Goal: Transaction & Acquisition: Purchase product/service

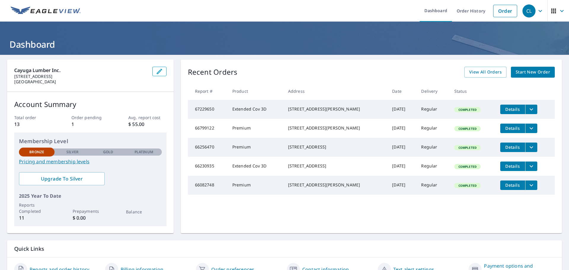
click at [523, 68] on link "Start New Order" at bounding box center [533, 72] width 44 height 11
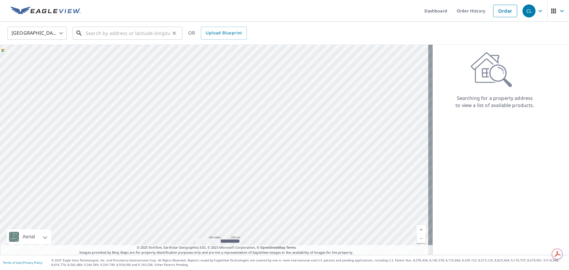
click at [95, 36] on input "text" at bounding box center [128, 33] width 84 height 17
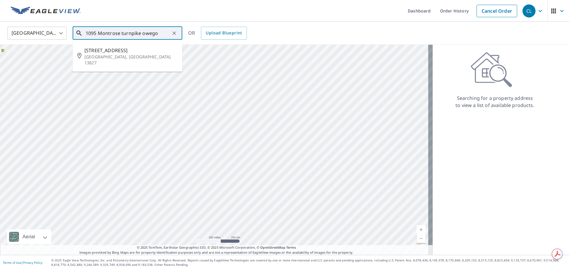
type input "1095 Montrose turnpike owego"
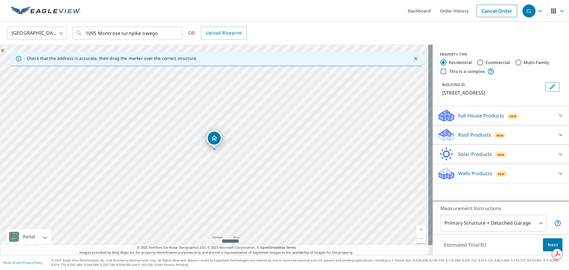
click at [520, 138] on div "Roof Products New" at bounding box center [496, 135] width 116 height 14
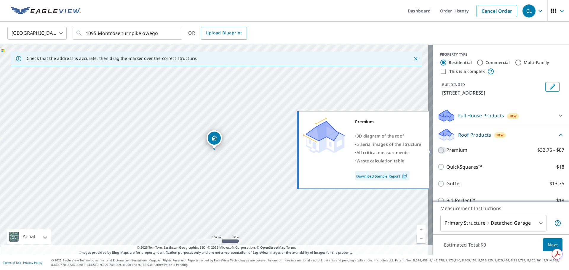
click at [438, 151] on input "Premium $32.75 - $87" at bounding box center [442, 150] width 9 height 7
checkbox input "true"
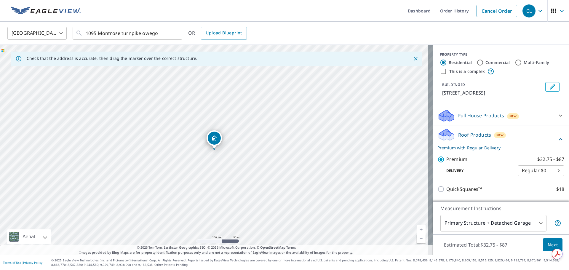
click at [496, 224] on body "CL CL Dashboard Order History Cancel Order CL United States US ​ 1095 Montrose …" at bounding box center [284, 135] width 569 height 270
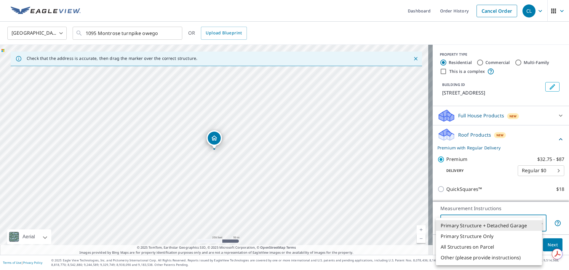
click at [488, 238] on li "Primary Structure Only" at bounding box center [489, 236] width 106 height 11
type input "2"
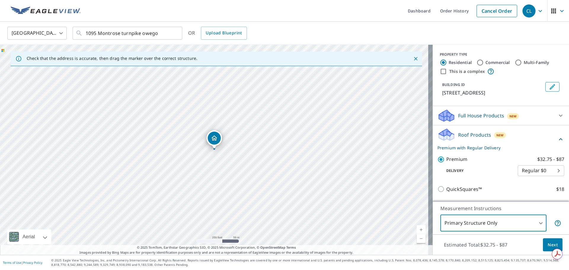
click at [549, 245] on span "Next" at bounding box center [553, 244] width 10 height 7
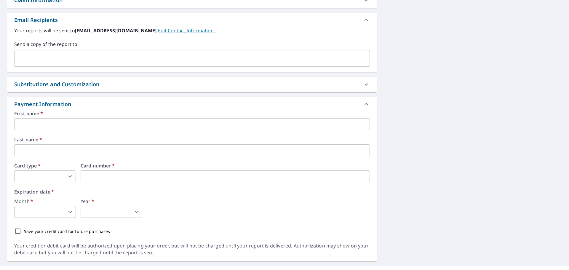
scroll to position [234, 0]
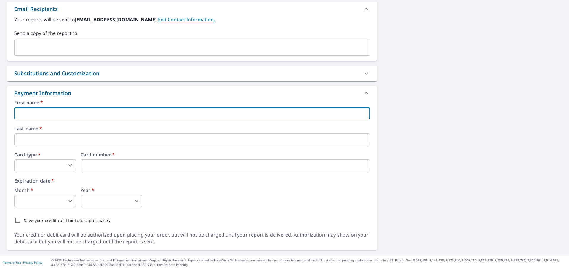
click at [61, 111] on input "text" at bounding box center [192, 113] width 356 height 12
type input "Caleb"
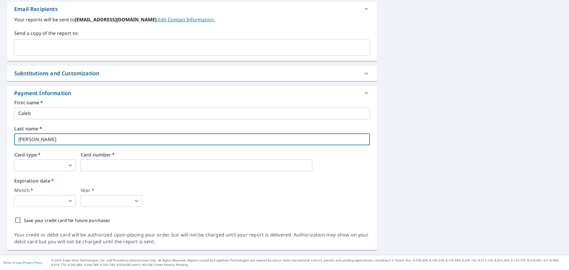
type input "Nichols"
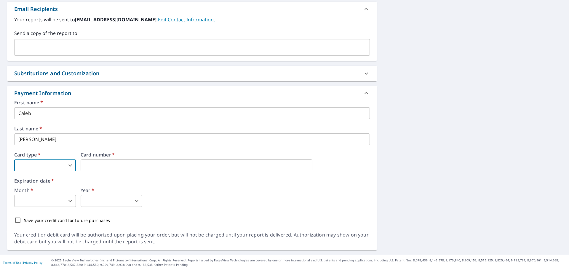
click at [61, 165] on body "CL CL Dashboard Order History Cancel Order CL Dashboard / Finalize Order Finali…" at bounding box center [284, 135] width 569 height 270
click at [50, 190] on li "Visa" at bounding box center [45, 189] width 62 height 11
click at [307, 195] on div "Month   * ​ 0 ​ Year   * ​ 0 ​" at bounding box center [192, 197] width 356 height 19
click at [41, 203] on body "CL CL Dashboard Order History Cancel Order CL Dashboard / Finalize Order Finali…" at bounding box center [284, 135] width 569 height 270
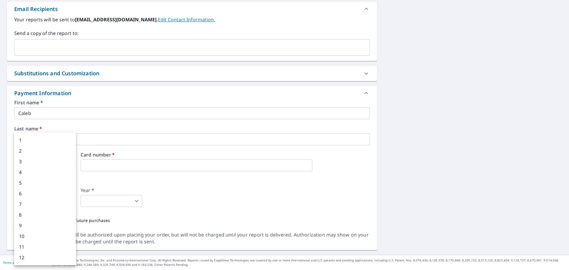
click at [155, 163] on div at bounding box center [284, 135] width 569 height 270
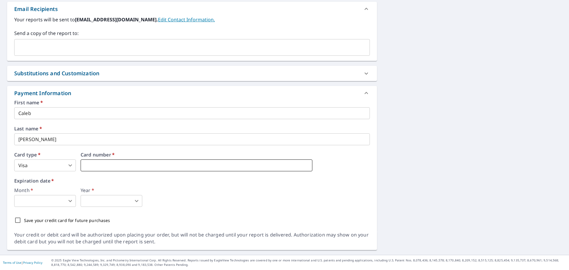
type input "3"
click at [40, 197] on body "CL CL Dashboard Order History Cancel Order CL Dashboard / Finalize Order Finali…" at bounding box center [284, 135] width 569 height 270
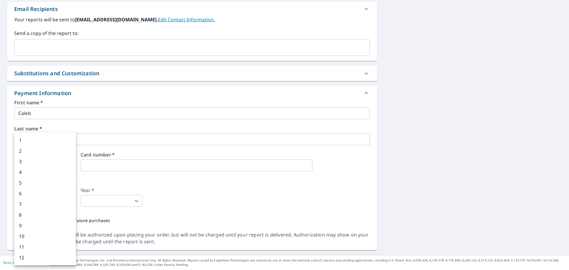
click at [98, 180] on div at bounding box center [284, 135] width 569 height 270
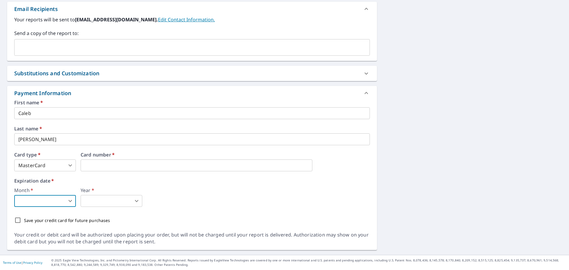
click at [53, 204] on body "CL CL Dashboard Order History Cancel Order CL Dashboard / Finalize Order Finali…" at bounding box center [284, 135] width 569 height 270
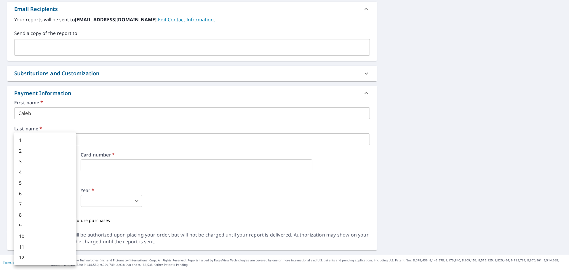
click at [54, 212] on li "8" at bounding box center [45, 215] width 62 height 11
type input "8"
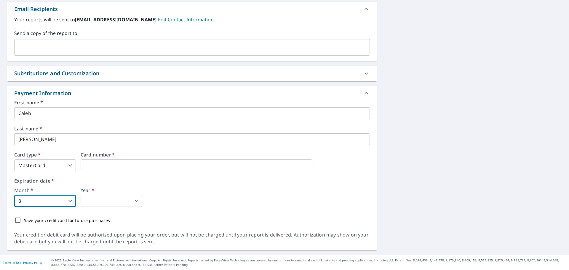
click at [100, 199] on div "1 2 3 4 5 6 7 8 9 10 11 12" at bounding box center [284, 135] width 569 height 270
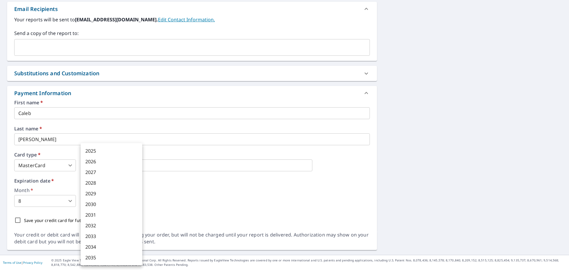
click at [97, 199] on body "CL CL Dashboard Order History Cancel Order CL Dashboard / Finalize Order Finali…" at bounding box center [284, 135] width 569 height 270
click at [109, 184] on li "2028" at bounding box center [112, 183] width 62 height 11
type input "2028"
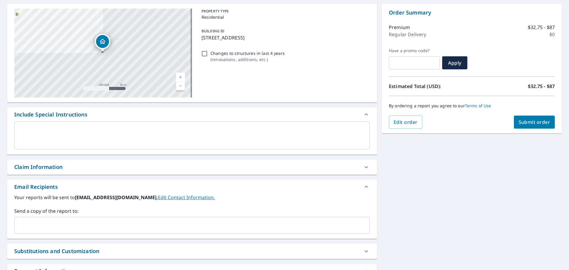
scroll to position [0, 0]
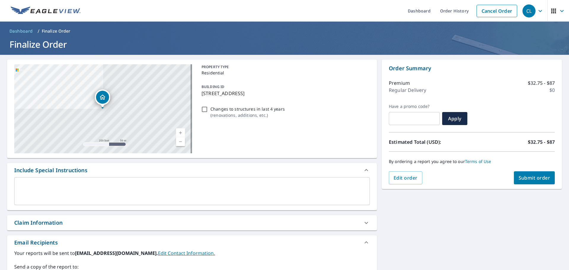
click at [534, 176] on span "Submit order" at bounding box center [535, 178] width 32 height 7
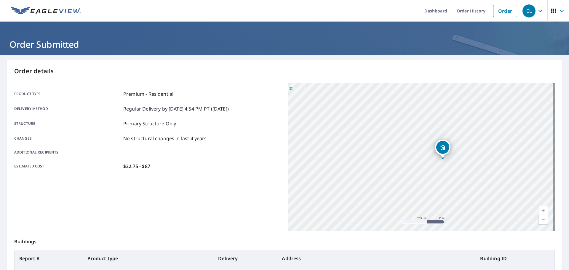
drag, startPoint x: 473, startPoint y: 210, endPoint x: 441, endPoint y: 106, distance: 109.3
click at [441, 106] on div "1095 Montrose Tpke Owego, NY 13827" at bounding box center [421, 157] width 267 height 148
click at [436, 10] on link "Dashboard" at bounding box center [436, 11] width 32 height 22
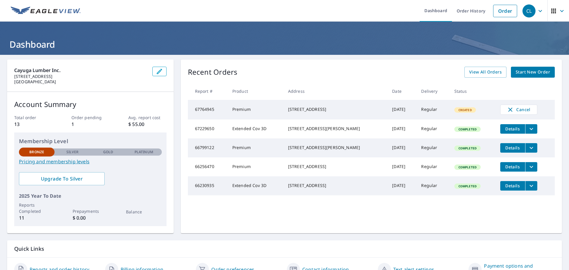
click at [516, 73] on span "Start New Order" at bounding box center [533, 71] width 34 height 7
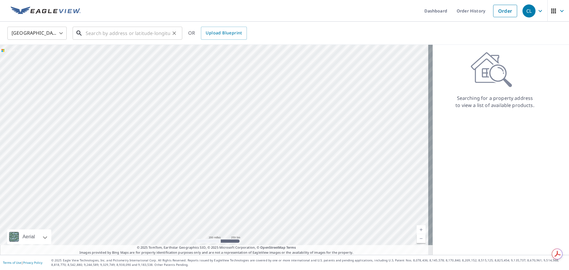
click at [141, 39] on div "​" at bounding box center [128, 33] width 110 height 13
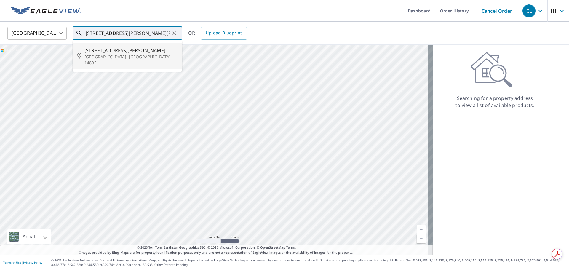
click at [135, 50] on span "1098 Walker Hill Rd" at bounding box center [130, 50] width 93 height 7
type input "1098 Walker Hill Rd Waverly, NY 14892"
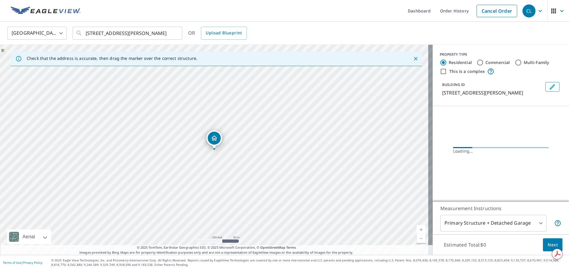
click at [493, 227] on body "CL CL Dashboard Order History Cancel Order CL United States US ​ 1098 Walker Hi…" at bounding box center [284, 135] width 569 height 270
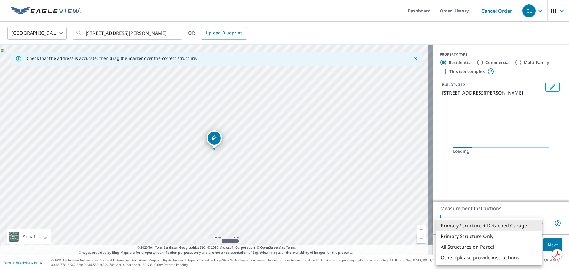
click at [486, 241] on li "Primary Structure Only" at bounding box center [489, 236] width 106 height 11
type input "2"
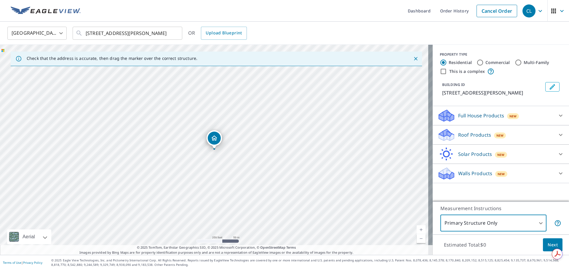
click at [554, 137] on div at bounding box center [561, 135] width 14 height 14
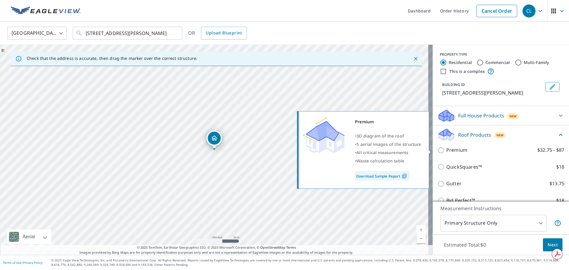
click at [456, 151] on p "Premium" at bounding box center [456, 149] width 21 height 7
click at [446, 151] on input "Premium $32.75 - $87" at bounding box center [442, 150] width 9 height 7
checkbox input "true"
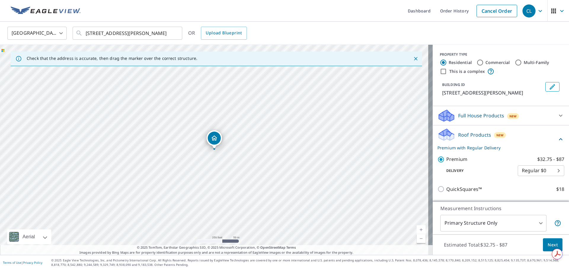
scroll to position [71, 0]
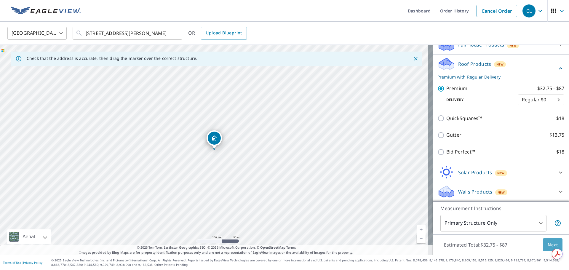
click at [548, 246] on span "Next" at bounding box center [553, 244] width 10 height 7
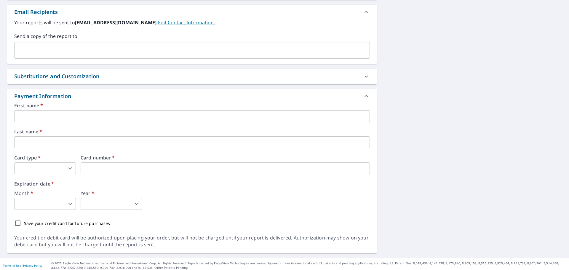
scroll to position [234, 0]
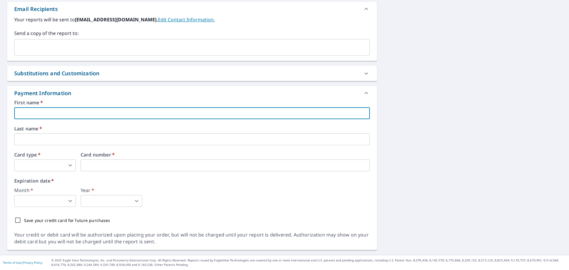
click at [102, 115] on input "text" at bounding box center [192, 113] width 356 height 12
type input "Caleb"
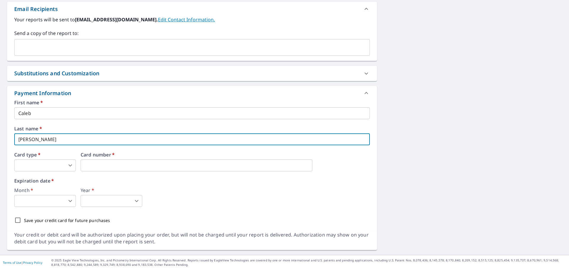
type input "Nichols"
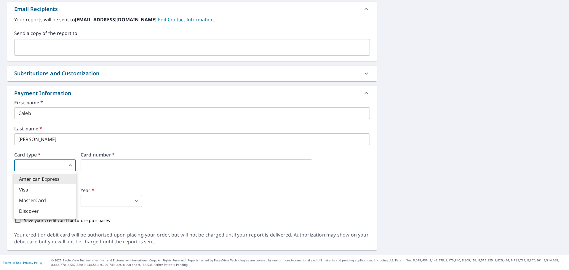
click at [71, 168] on body "CL CL Dashboard Order History Cancel Order CL Dashboard / Finalize Order Finali…" at bounding box center [284, 135] width 569 height 270
click at [48, 199] on li "MasterCard" at bounding box center [45, 200] width 62 height 11
type input "3"
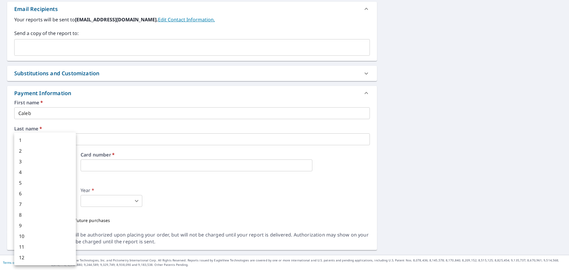
click at [65, 199] on body "CL CL Dashboard Order History Cancel Order CL Dashboard / Finalize Order Finali…" at bounding box center [284, 135] width 569 height 270
click at [50, 213] on li "8" at bounding box center [45, 215] width 62 height 11
type input "8"
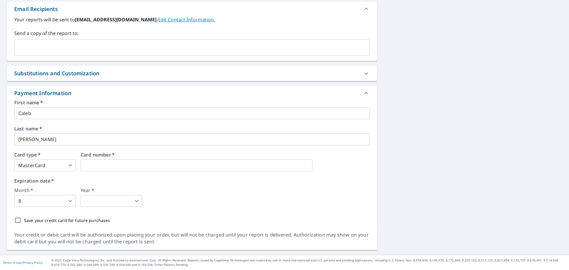
click at [97, 200] on body "CL CL Dashboard Order History Cancel Order CL Dashboard / Finalize Order Finali…" at bounding box center [284, 135] width 569 height 270
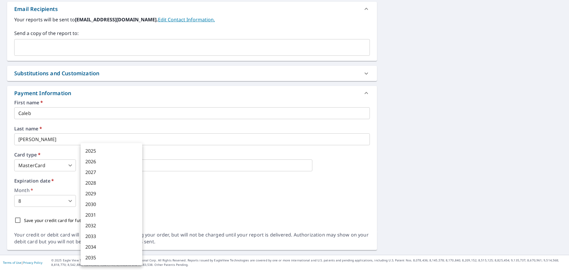
click at [99, 184] on li "2028" at bounding box center [112, 183] width 62 height 11
type input "2028"
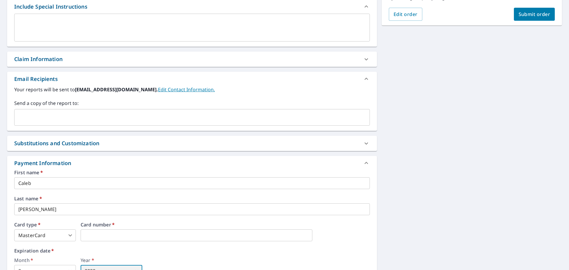
scroll to position [0, 0]
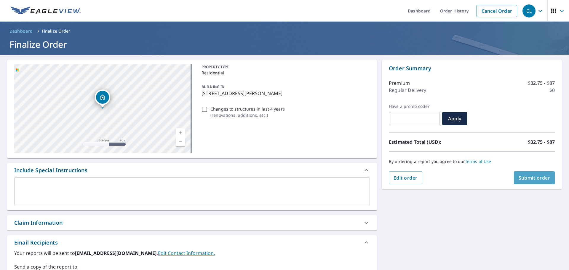
click at [525, 179] on span "Submit order" at bounding box center [535, 178] width 32 height 7
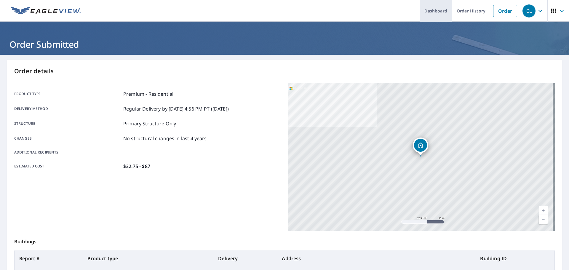
click at [425, 11] on link "Dashboard" at bounding box center [436, 11] width 32 height 22
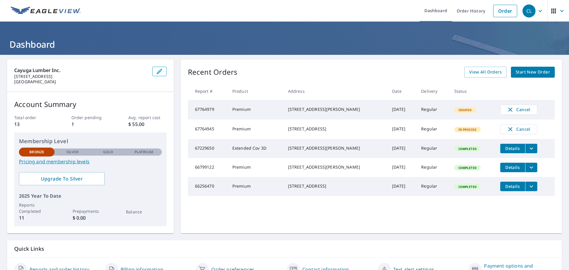
click at [456, 132] on span "In Process" at bounding box center [467, 129] width 25 height 4
click at [432, 135] on td "Regular" at bounding box center [433, 129] width 33 height 20
click at [318, 132] on div "[STREET_ADDRESS]" at bounding box center [335, 129] width 95 height 6
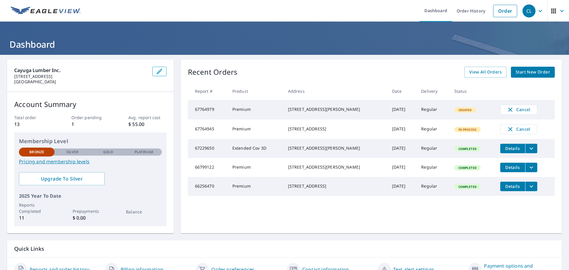
click at [318, 132] on div "[STREET_ADDRESS]" at bounding box center [335, 129] width 95 height 6
click at [325, 127] on div "[STREET_ADDRESS]" at bounding box center [335, 129] width 95 height 6
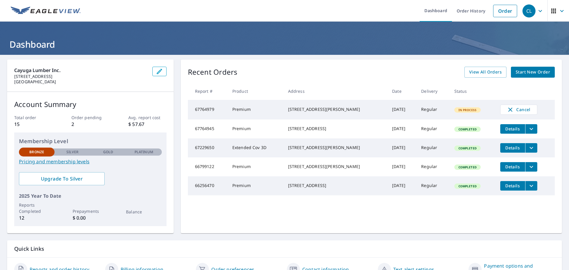
click at [528, 129] on icon "filesDropdownBtn-67764945" at bounding box center [531, 128] width 7 height 7
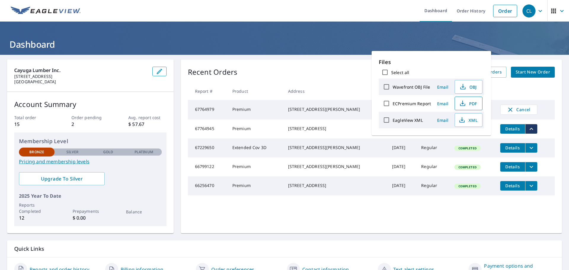
click at [468, 102] on span "PDF" at bounding box center [468, 103] width 19 height 7
click at [329, 66] on div "Recent Orders View All Orders Start New Order Report # Product Address Date Del…" at bounding box center [371, 147] width 381 height 174
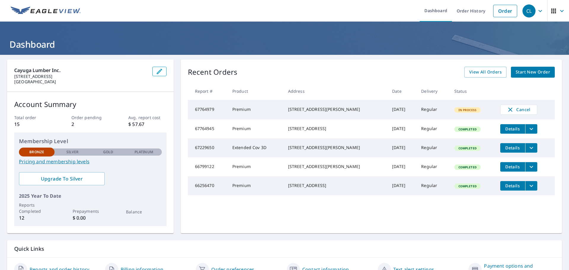
click at [528, 130] on icon "filesDropdownBtn-67764945" at bounding box center [531, 128] width 7 height 7
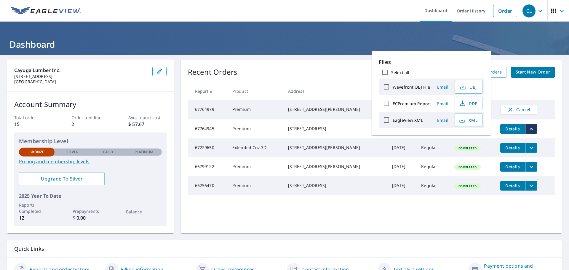
click at [494, 40] on h1 "Dashboard" at bounding box center [284, 44] width 555 height 12
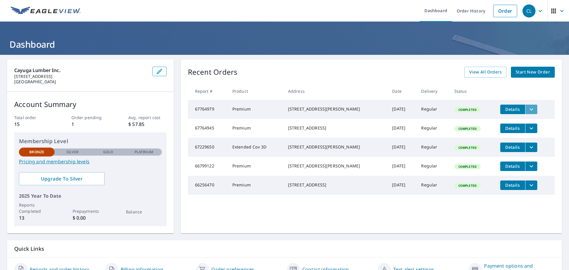
click at [528, 112] on icon "filesDropdownBtn-67764979" at bounding box center [531, 109] width 7 height 7
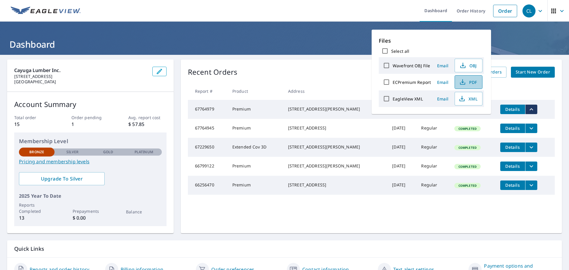
click at [469, 84] on span "PDF" at bounding box center [468, 82] width 19 height 7
